Goal: Obtain resource: Download file/media

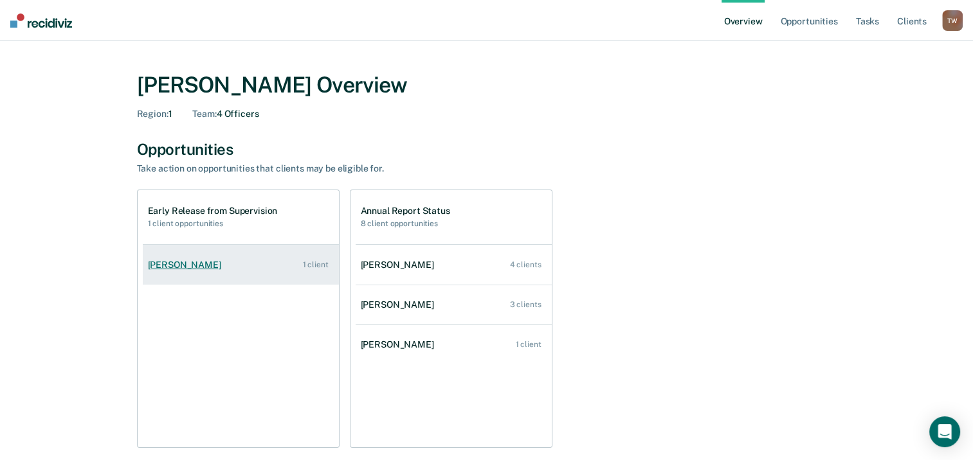
click at [189, 263] on div "Shana Turnage" at bounding box center [187, 265] width 78 height 11
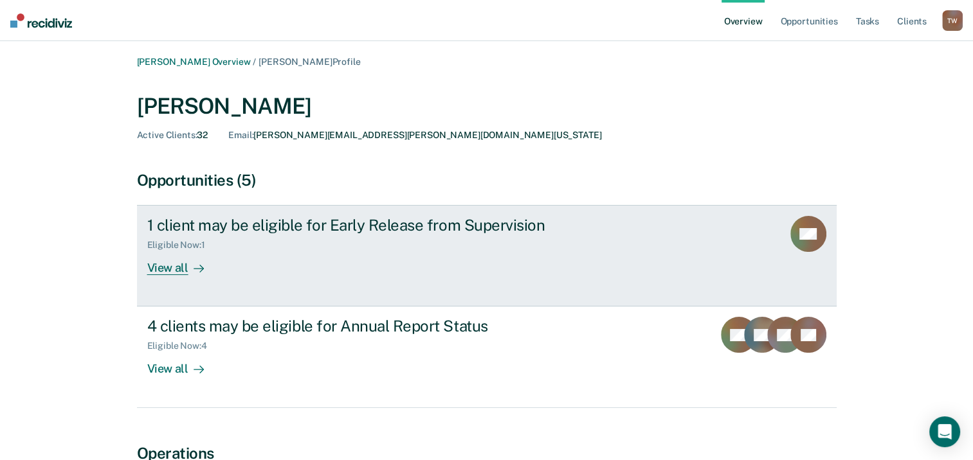
click at [184, 267] on div "View all" at bounding box center [183, 263] width 72 height 25
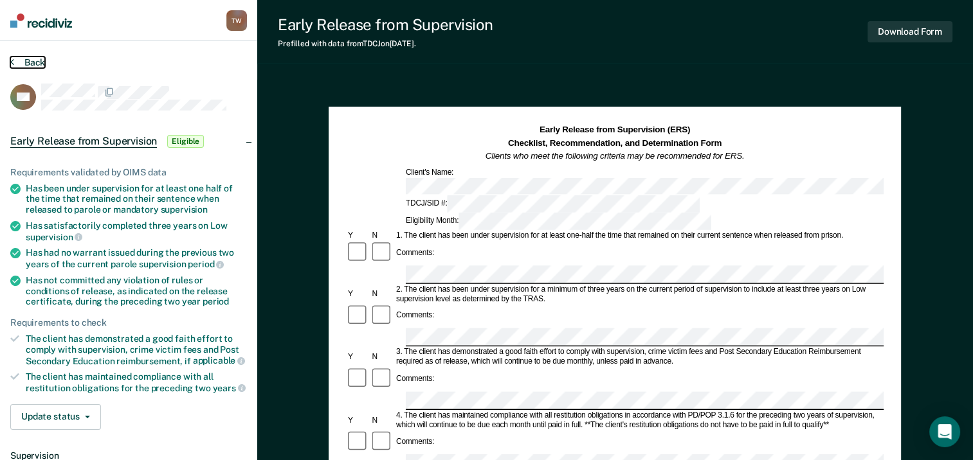
click at [30, 59] on button "Back" at bounding box center [27, 63] width 35 height 12
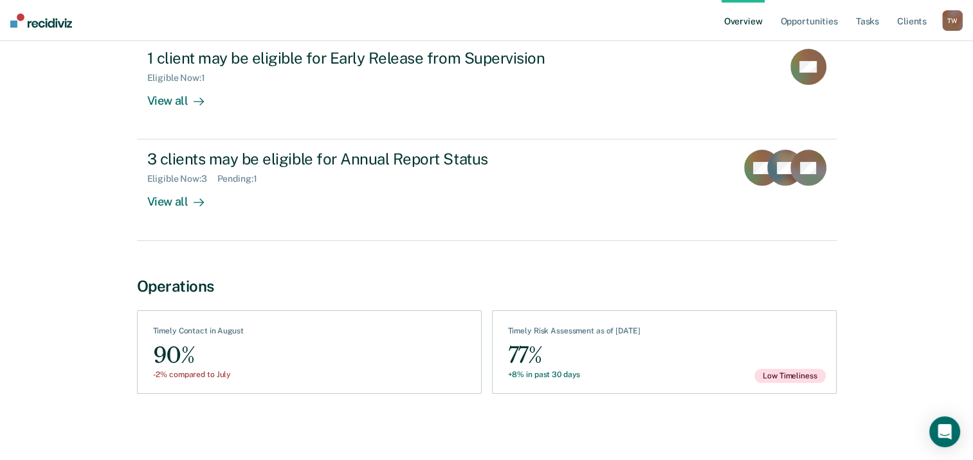
scroll to position [167, 0]
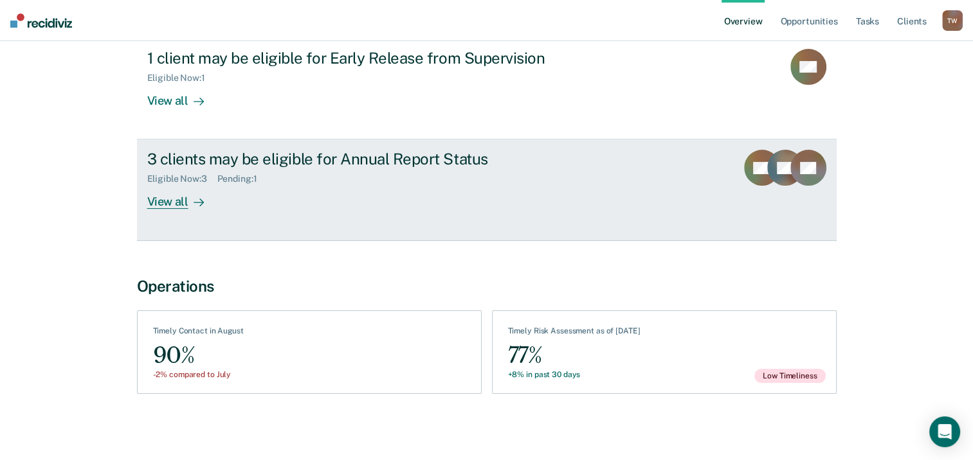
click at [167, 199] on div "View all" at bounding box center [183, 197] width 72 height 25
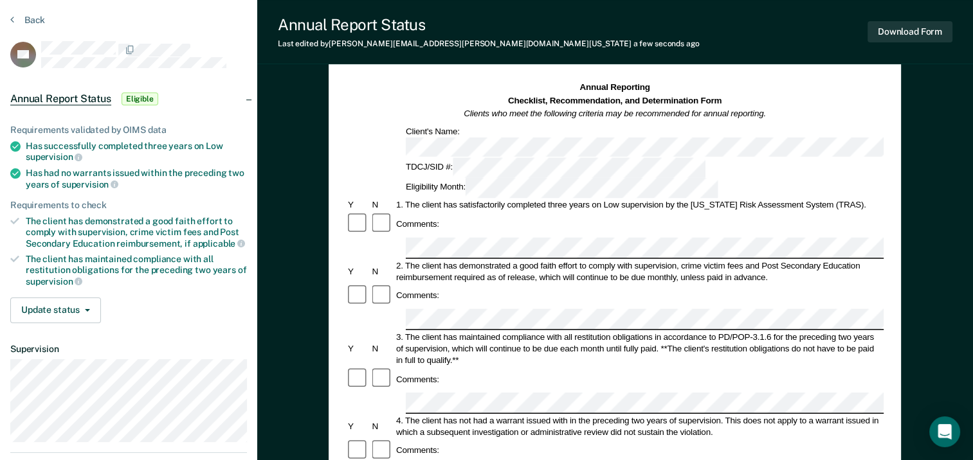
scroll to position [64, 0]
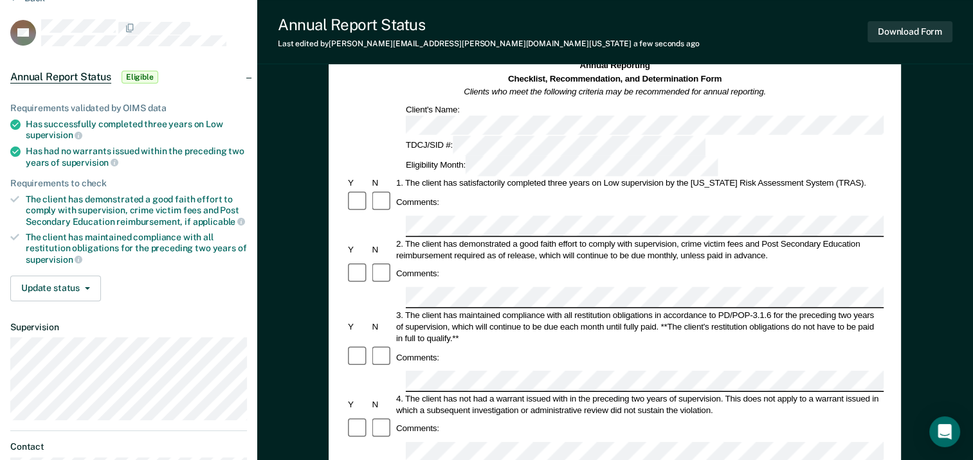
click at [15, 123] on icon at bounding box center [15, 125] width 10 height 10
click at [39, 130] on span "supervision" at bounding box center [54, 135] width 57 height 10
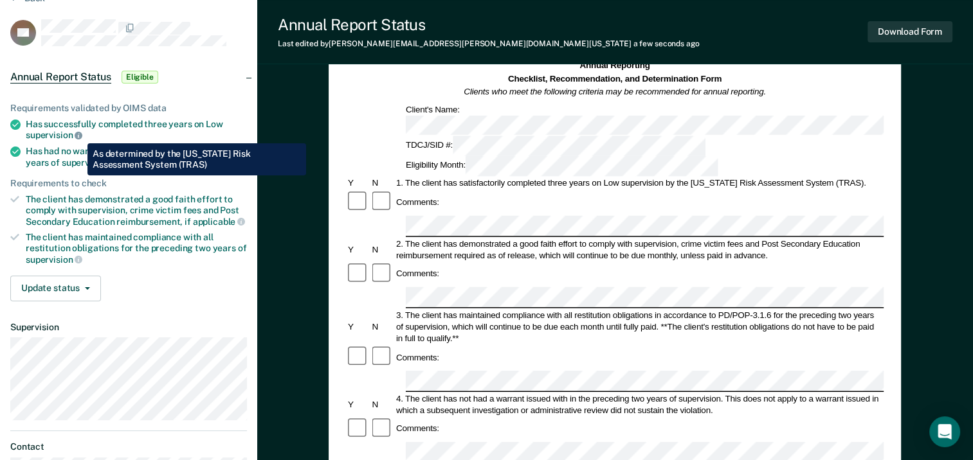
click at [78, 134] on icon at bounding box center [79, 136] width 8 height 8
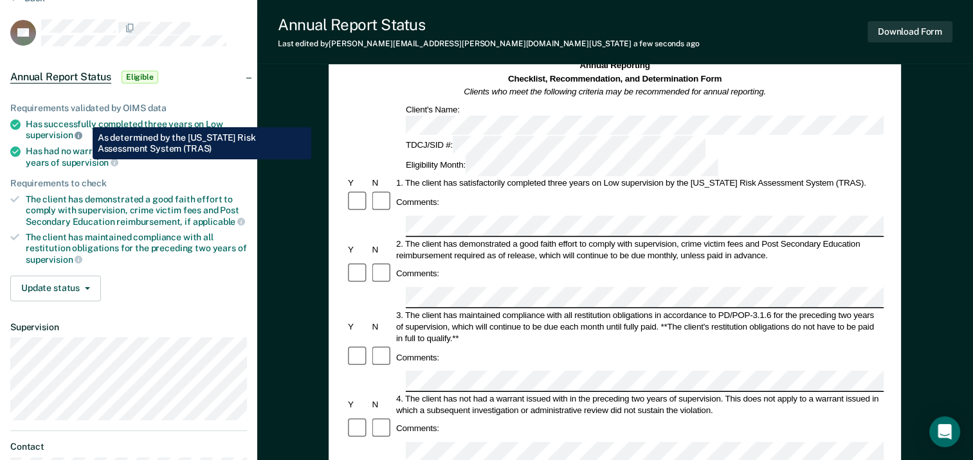
scroll to position [129, 0]
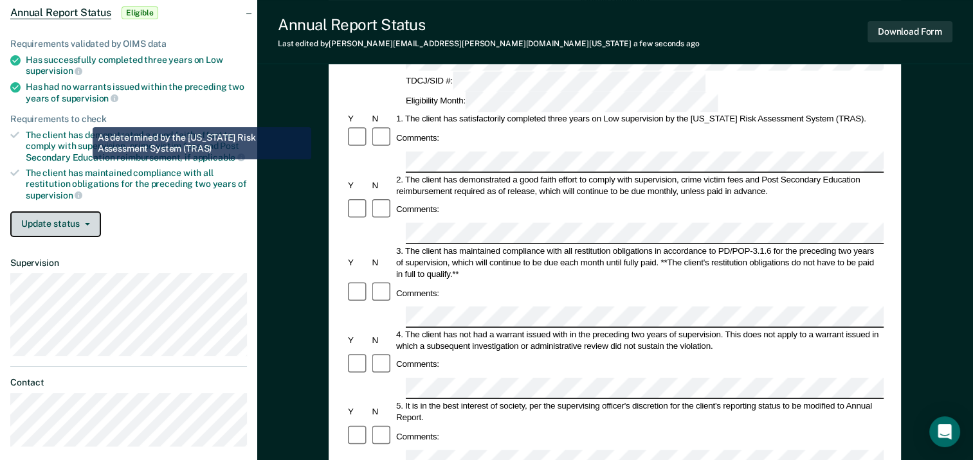
click at [85, 215] on button "Update status" at bounding box center [55, 225] width 91 height 26
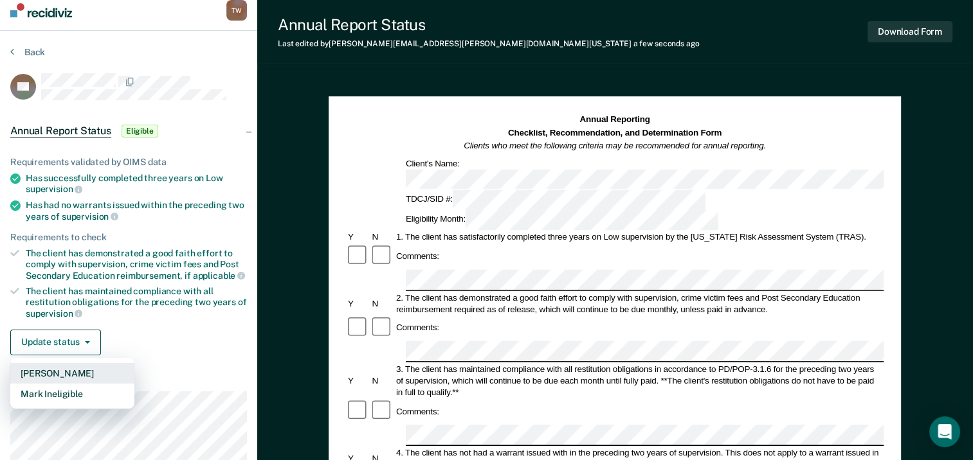
scroll to position [0, 0]
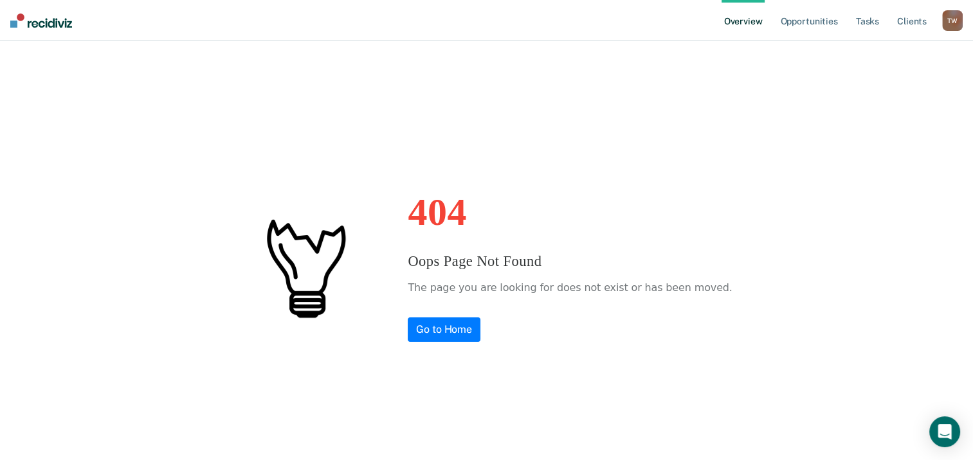
click at [190, 293] on div "404 Oops Page Not Found The page you are looking for does not exist or has been…" at bounding box center [486, 267] width 942 height 421
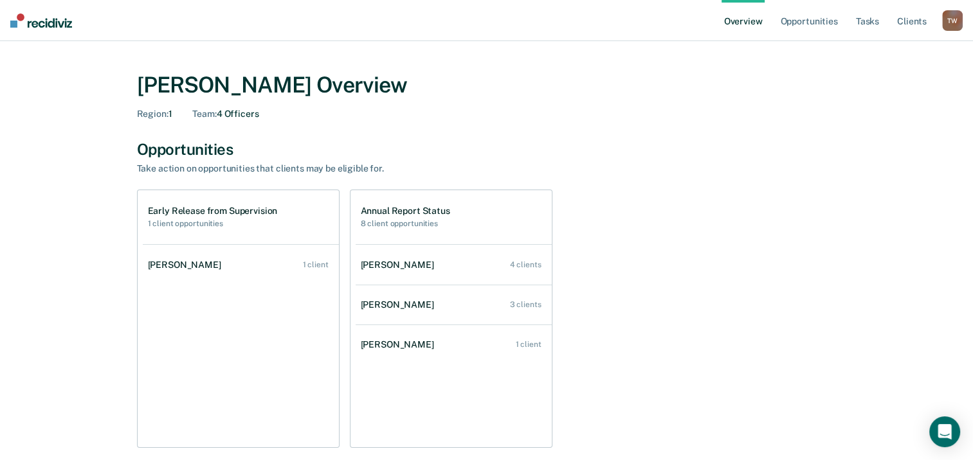
click at [618, 143] on div "Opportunities" at bounding box center [486, 149] width 699 height 19
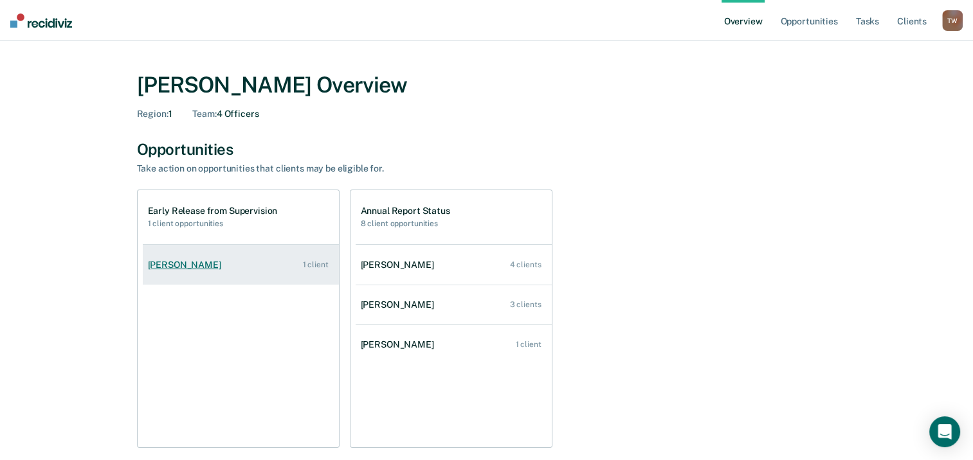
click at [188, 257] on link "Shana Turnage 1 client" at bounding box center [241, 265] width 196 height 37
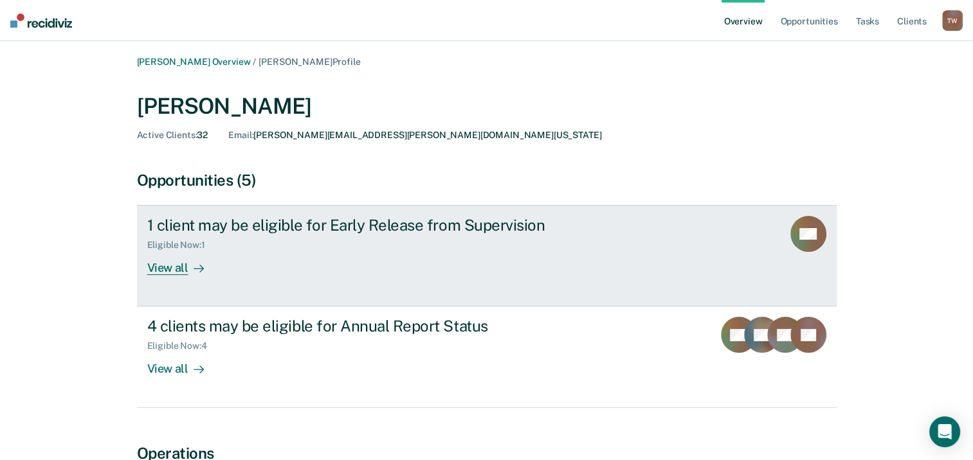
click at [176, 265] on div "View all" at bounding box center [183, 263] width 72 height 25
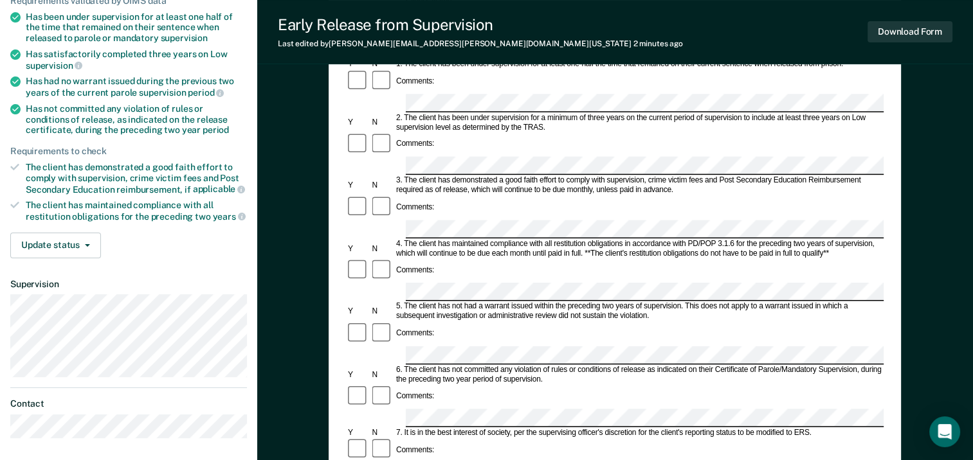
scroll to position [42, 0]
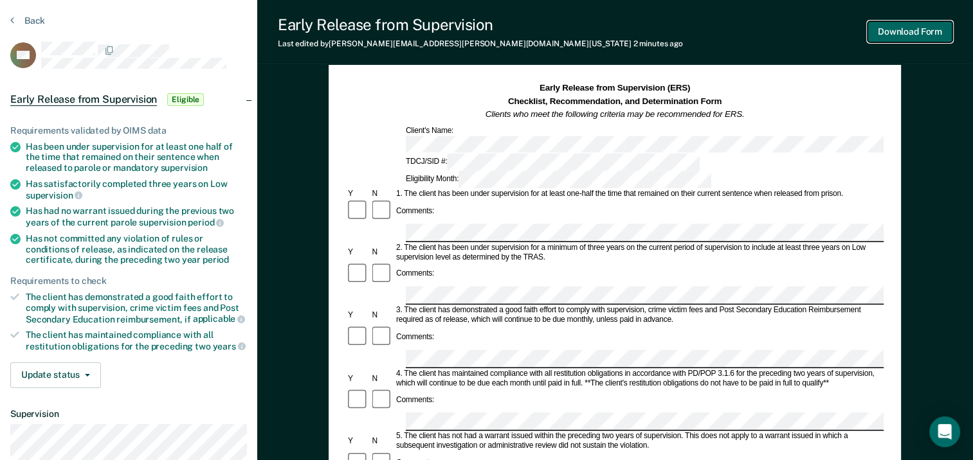
click at [903, 24] on button "Download Form" at bounding box center [909, 31] width 85 height 21
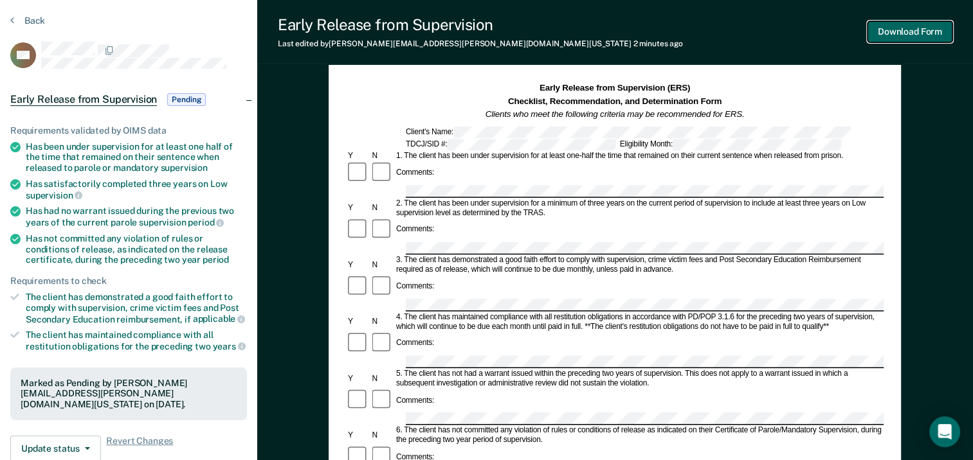
click at [918, 28] on button "Download Form" at bounding box center [909, 31] width 85 height 21
